Goal: Task Accomplishment & Management: Manage account settings

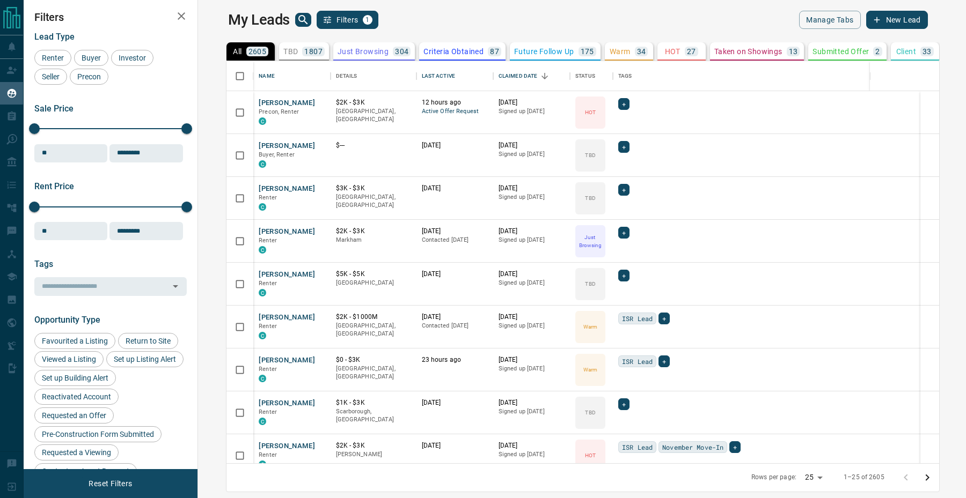
scroll to position [402, 763]
click at [665, 53] on div "HOT 27" at bounding box center [681, 52] width 33 height 10
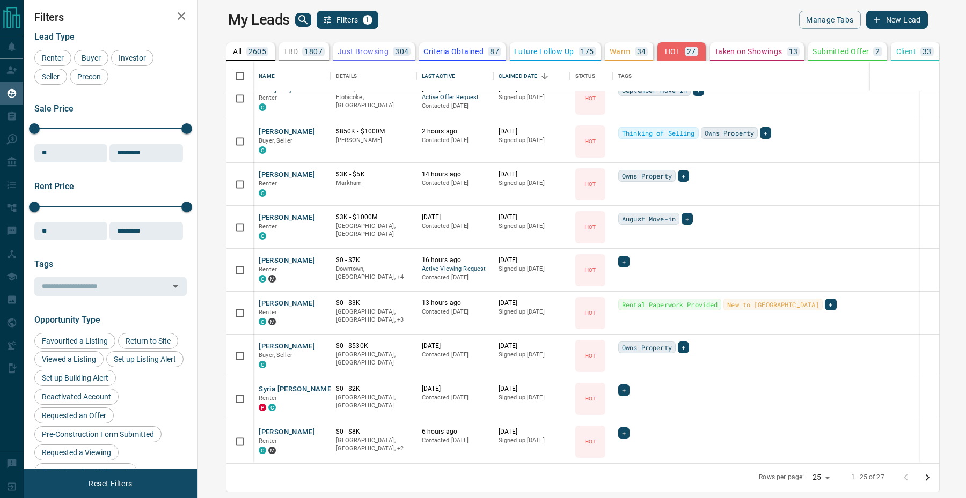
scroll to position [677, 0]
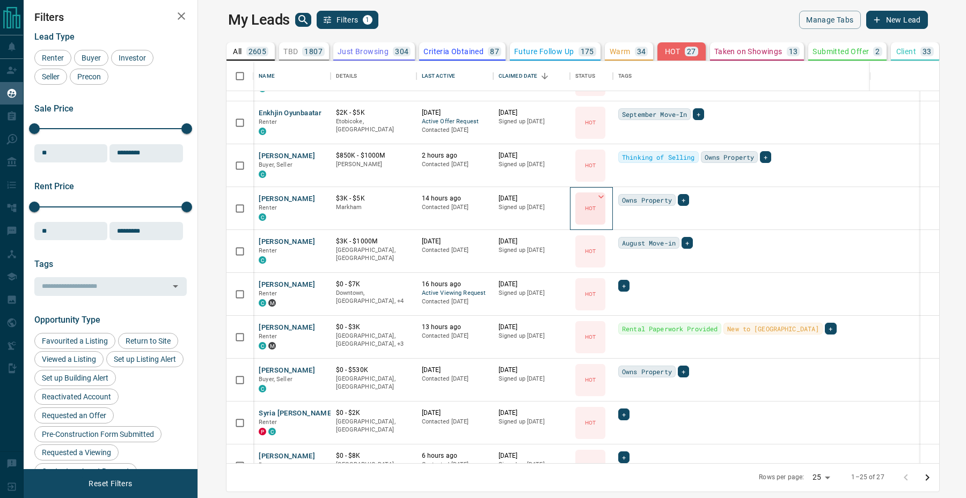
click at [598, 195] on icon at bounding box center [600, 196] width 5 height 3
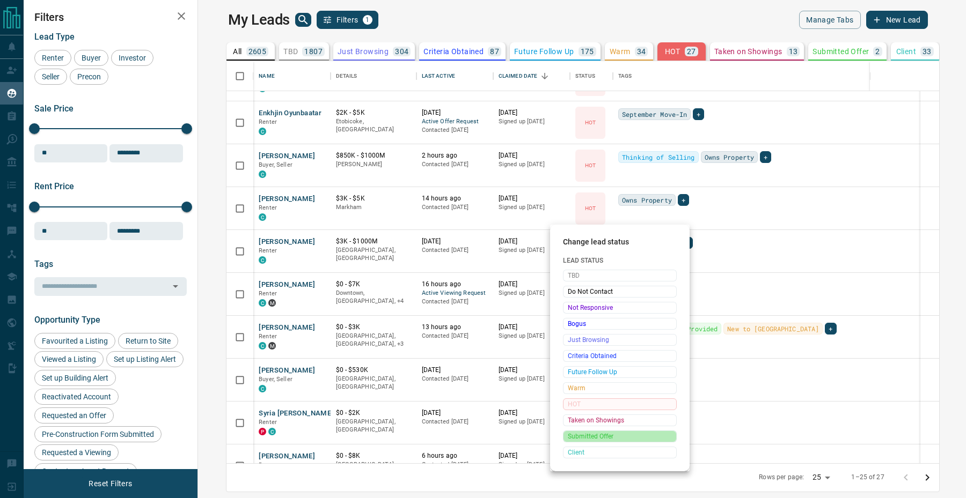
click at [572, 432] on span "Submitted Offer" at bounding box center [620, 436] width 104 height 11
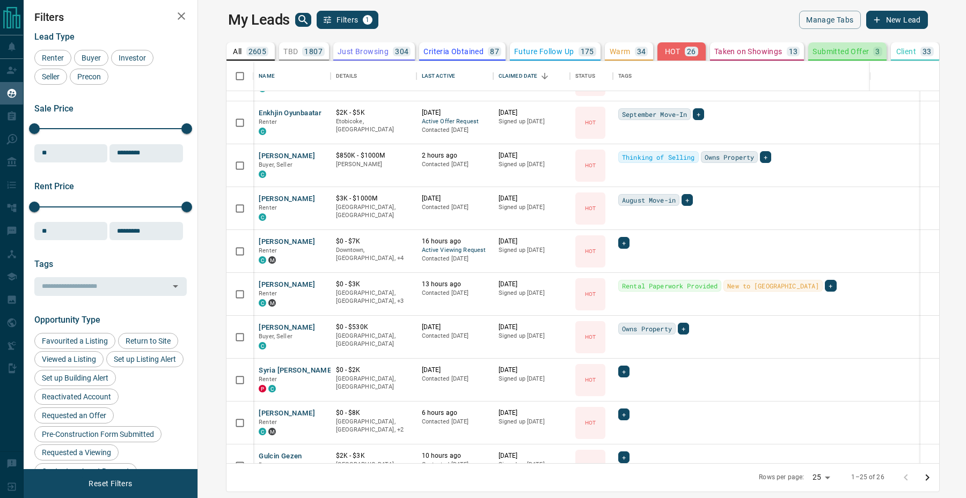
click at [832, 50] on p "Submitted Offer" at bounding box center [840, 52] width 56 height 8
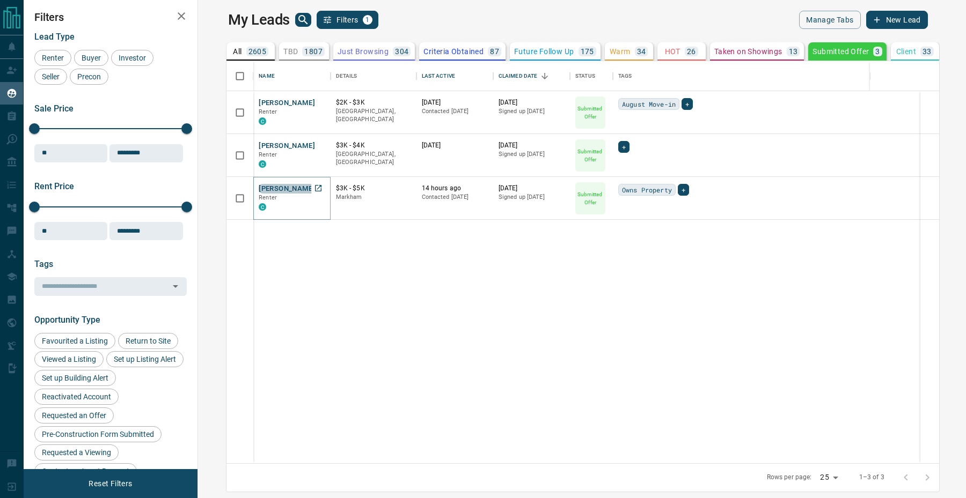
click at [273, 190] on button "[PERSON_NAME]" at bounding box center [287, 189] width 56 height 10
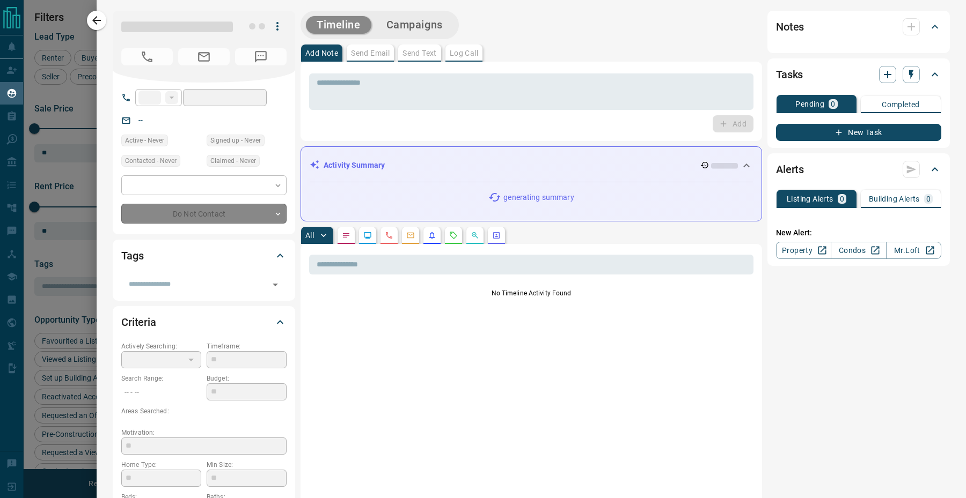
type input "**"
type input "**********"
type input "*"
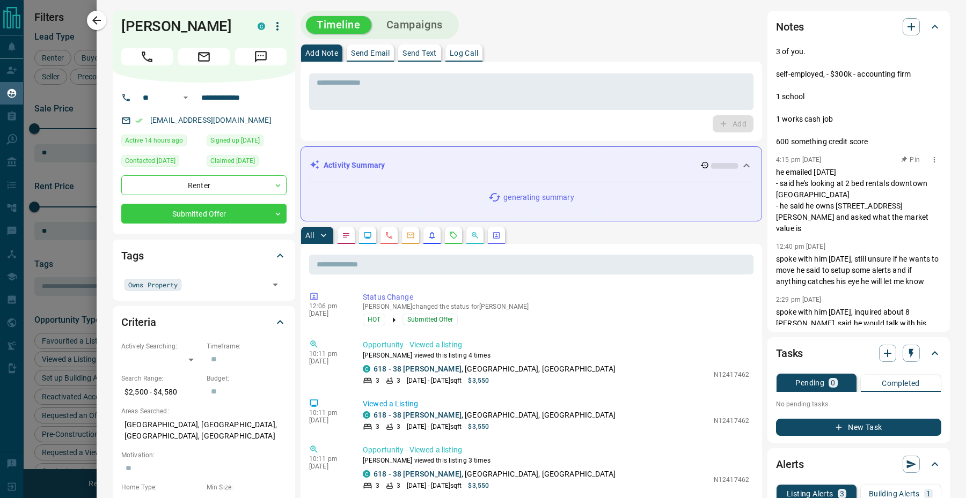
scroll to position [86, 0]
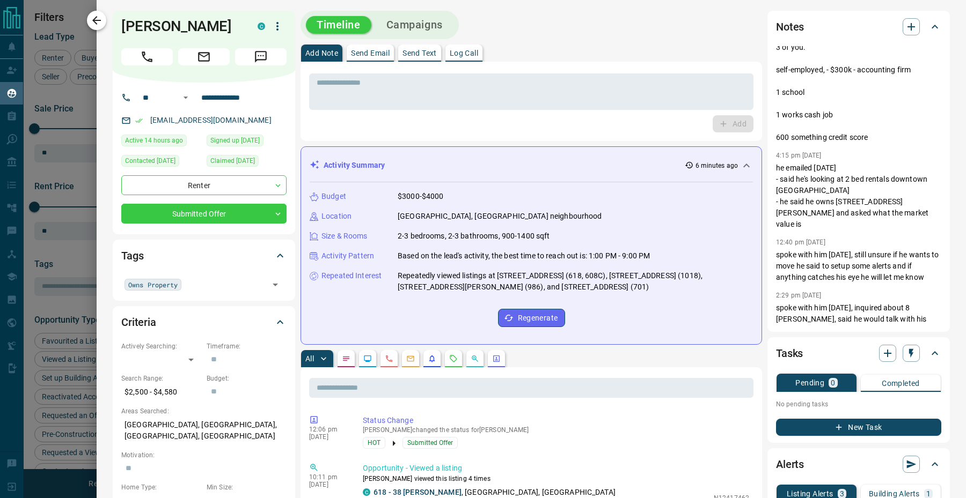
click at [101, 22] on icon "button" at bounding box center [96, 20] width 13 height 13
